Goal: Information Seeking & Learning: Learn about a topic

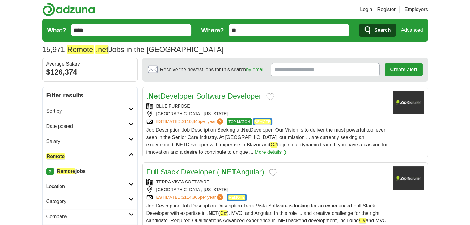
click at [93, 125] on h2 "Date posted" at bounding box center [87, 126] width 82 height 7
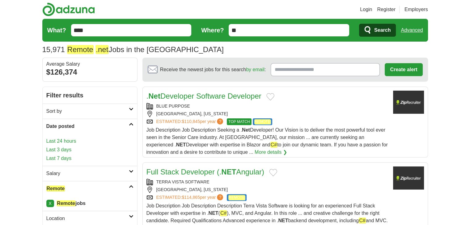
click at [73, 140] on link "Last 24 hours" at bounding box center [89, 141] width 87 height 7
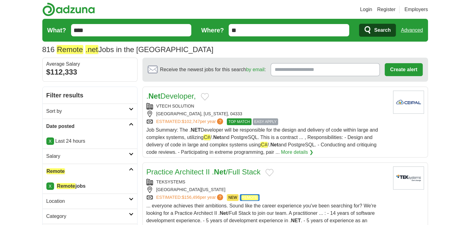
click at [179, 95] on link ". Net Developer," at bounding box center [170, 96] width 49 height 8
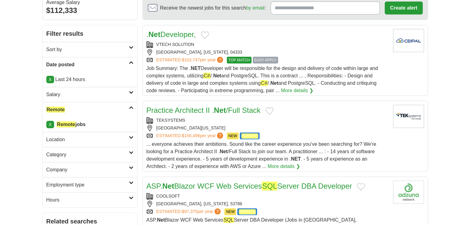
click at [183, 114] on h2 "Practice Architect II . Net /Full Stack" at bounding box center [203, 110] width 114 height 11
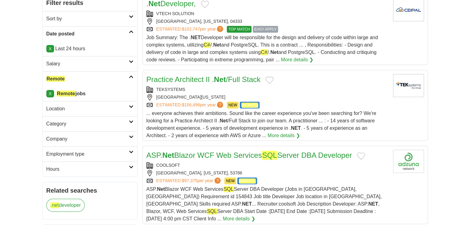
scroll to position [124, 0]
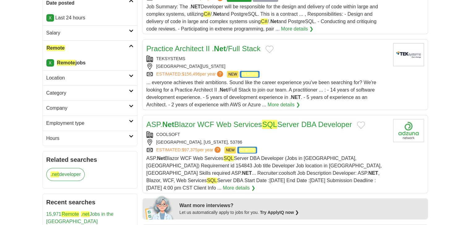
click at [199, 125] on link "ASP. Net Blazor WCF Web Services SQL Server DBA Developer" at bounding box center [248, 124] width 205 height 9
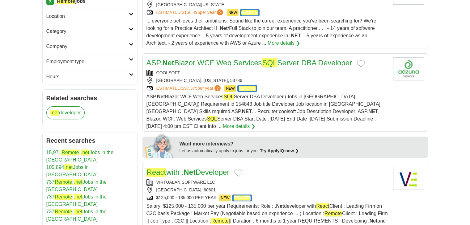
scroll to position [216, 0]
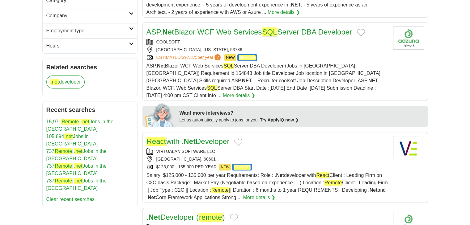
click at [205, 137] on link "React with . Net Developer" at bounding box center [187, 141] width 83 height 9
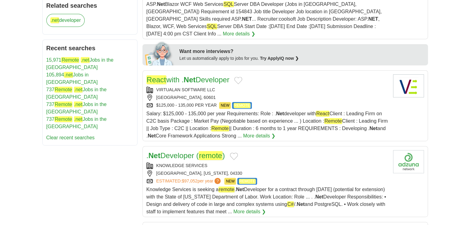
scroll to position [309, 0]
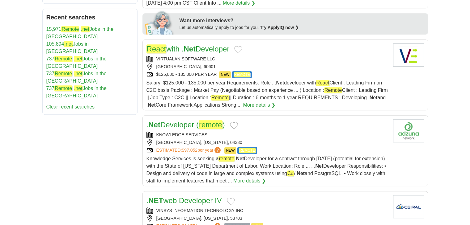
click at [155, 121] on strong "Net" at bounding box center [154, 125] width 12 height 8
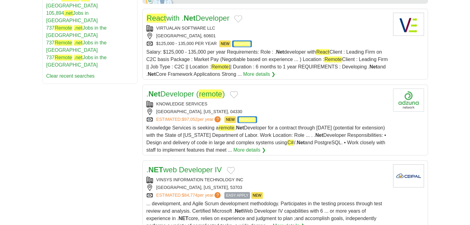
scroll to position [371, 0]
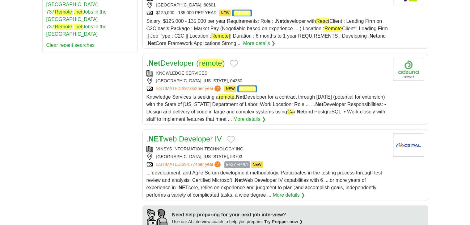
click at [161, 135] on strong "NET" at bounding box center [155, 139] width 15 height 8
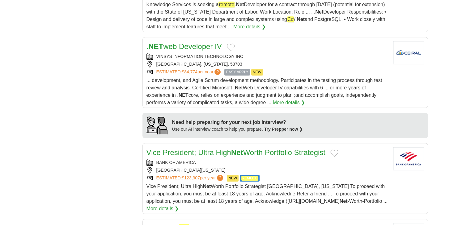
scroll to position [525, 0]
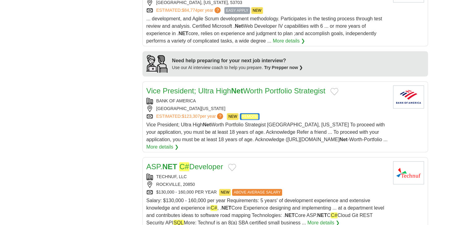
click at [178, 162] on link "ASP. NET C# Developer" at bounding box center [184, 166] width 77 height 9
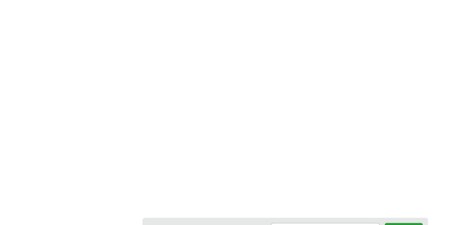
scroll to position [1019, 0]
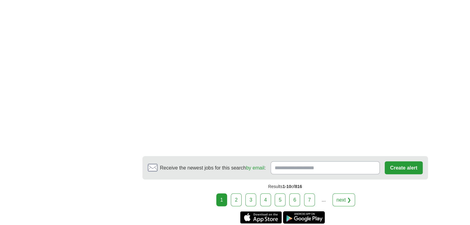
click at [235, 194] on link "2" at bounding box center [236, 200] width 11 height 13
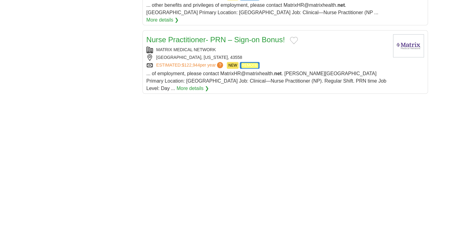
scroll to position [865, 0]
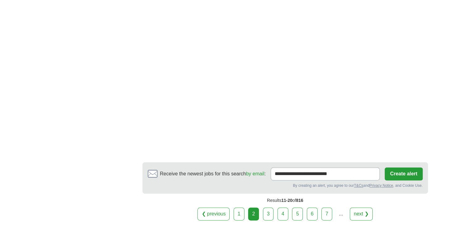
click at [271, 208] on link "3" at bounding box center [268, 214] width 11 height 13
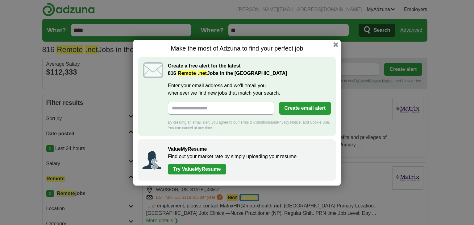
click at [0, 109] on div "Make the most of Adzuna to find your perfect job Create a free alert for the la…" at bounding box center [237, 112] width 474 height 225
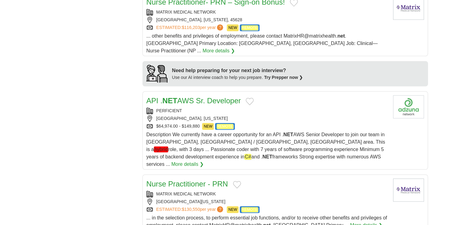
scroll to position [618, 0]
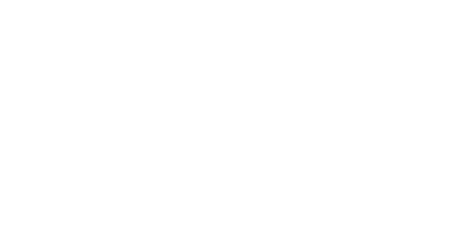
scroll to position [1019, 0]
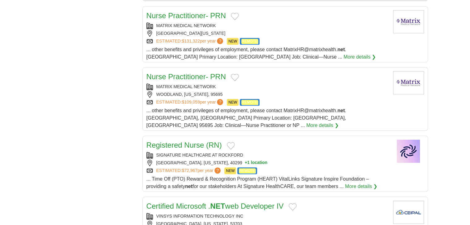
scroll to position [587, 0]
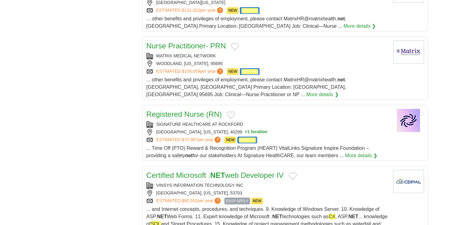
click at [255, 171] on link "Certified Microsoft . NET web Developer IV" at bounding box center [214, 175] width 137 height 8
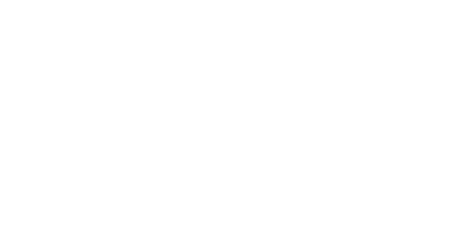
scroll to position [958, 0]
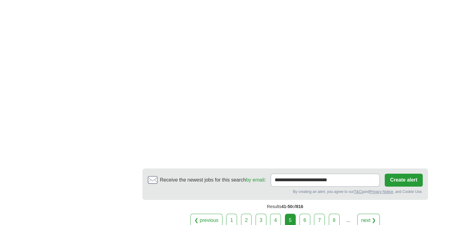
click at [301, 214] on link "6" at bounding box center [304, 220] width 11 height 13
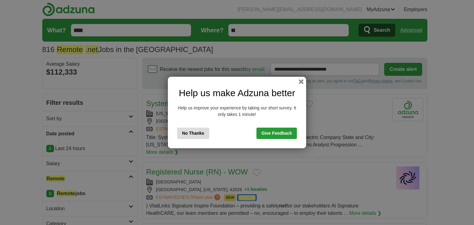
click at [4, 150] on div "Help us make Adzuna better Help us improve your experience by taking our short …" at bounding box center [237, 112] width 474 height 225
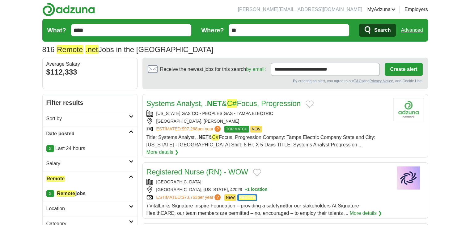
click at [226, 100] on link "Systems Analyst, . NET & C# Focus, Progression" at bounding box center [223, 103] width 154 height 9
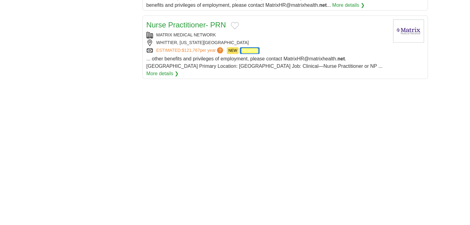
scroll to position [772, 0]
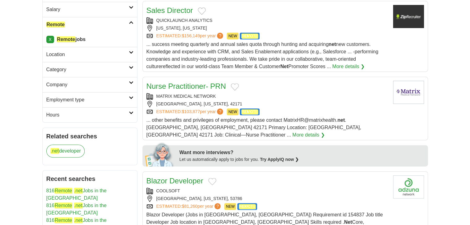
scroll to position [216, 0]
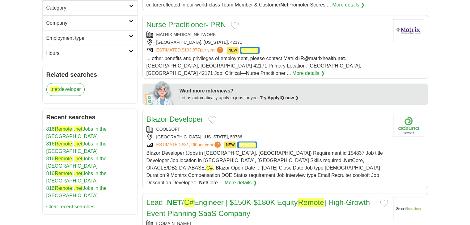
click at [196, 115] on link "Blazor Developer" at bounding box center [174, 119] width 57 height 8
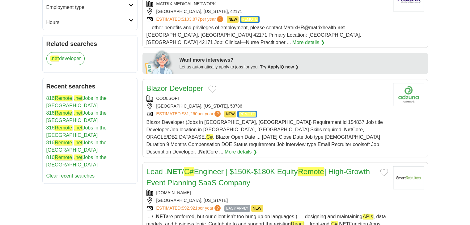
scroll to position [278, 0]
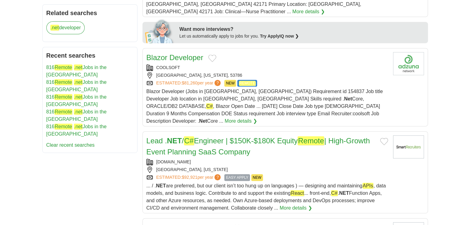
click at [234, 137] on link "Lead . NET / C# Engineer | $150K-$180K Equity Remote | High-Growth Event Planni…" at bounding box center [258, 147] width 224 height 20
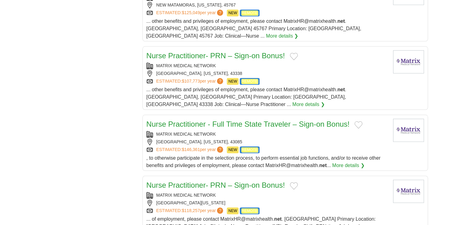
scroll to position [710, 0]
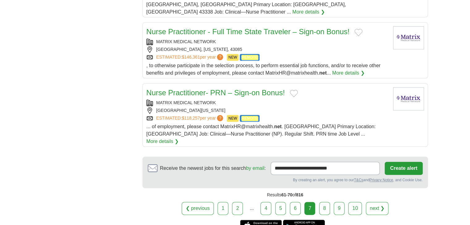
click at [320, 202] on link "8" at bounding box center [324, 208] width 11 height 13
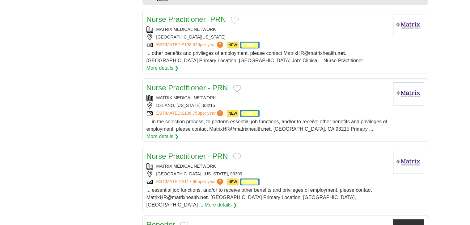
scroll to position [649, 0]
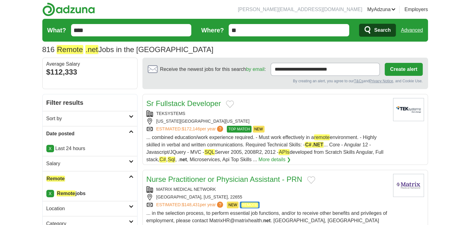
click at [189, 102] on link "Sr Fullstack Developer" at bounding box center [183, 103] width 74 height 8
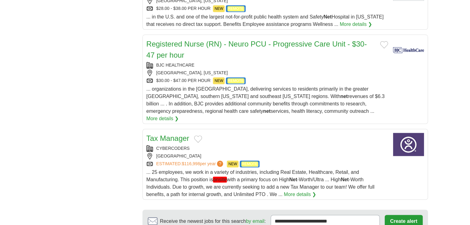
scroll to position [741, 0]
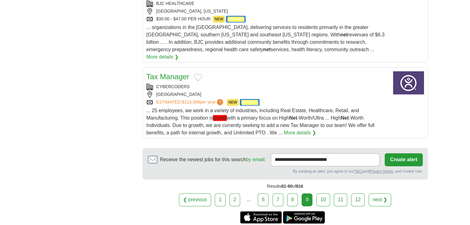
click at [328, 194] on link "10" at bounding box center [323, 200] width 14 height 13
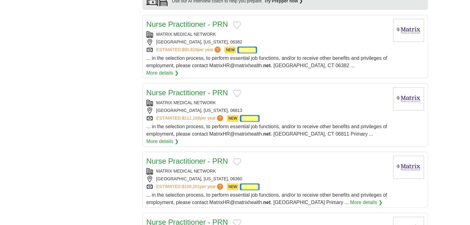
scroll to position [618, 0]
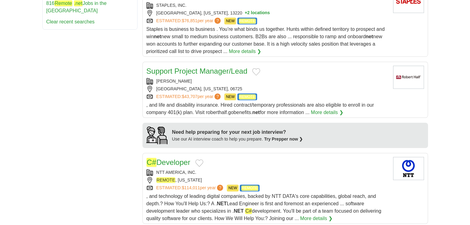
scroll to position [463, 0]
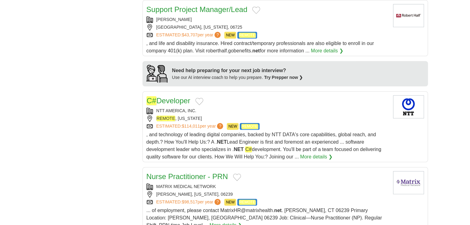
click at [176, 96] on link "C# Developer" at bounding box center [168, 100] width 44 height 9
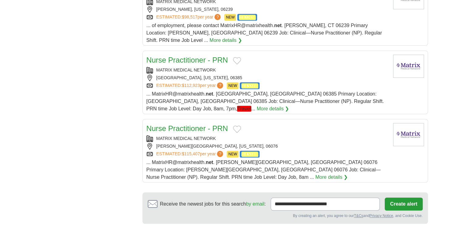
scroll to position [710, 0]
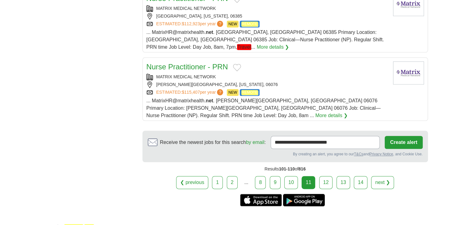
click at [327, 176] on link "12" at bounding box center [326, 182] width 14 height 13
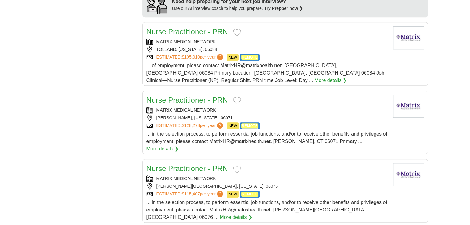
scroll to position [618, 0]
